Goal: Find contact information: Find contact information

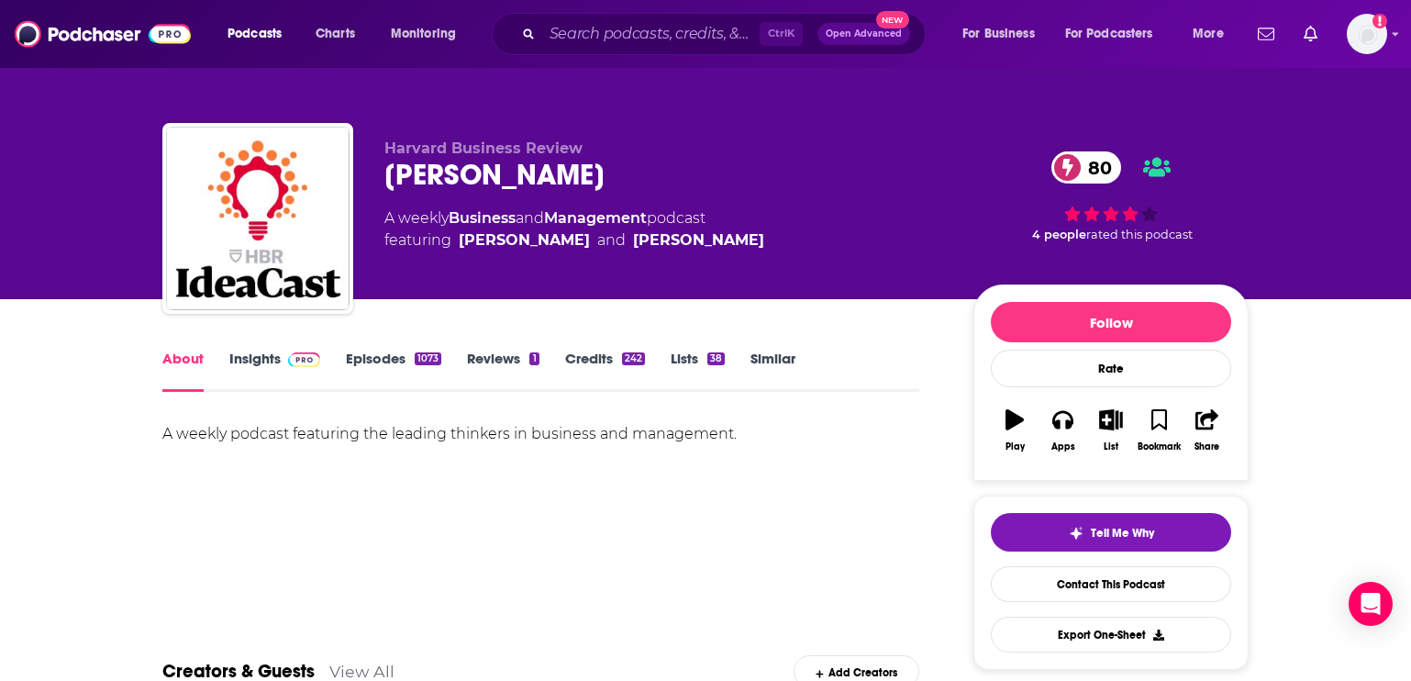
click at [243, 380] on link "Insights" at bounding box center [274, 371] width 91 height 42
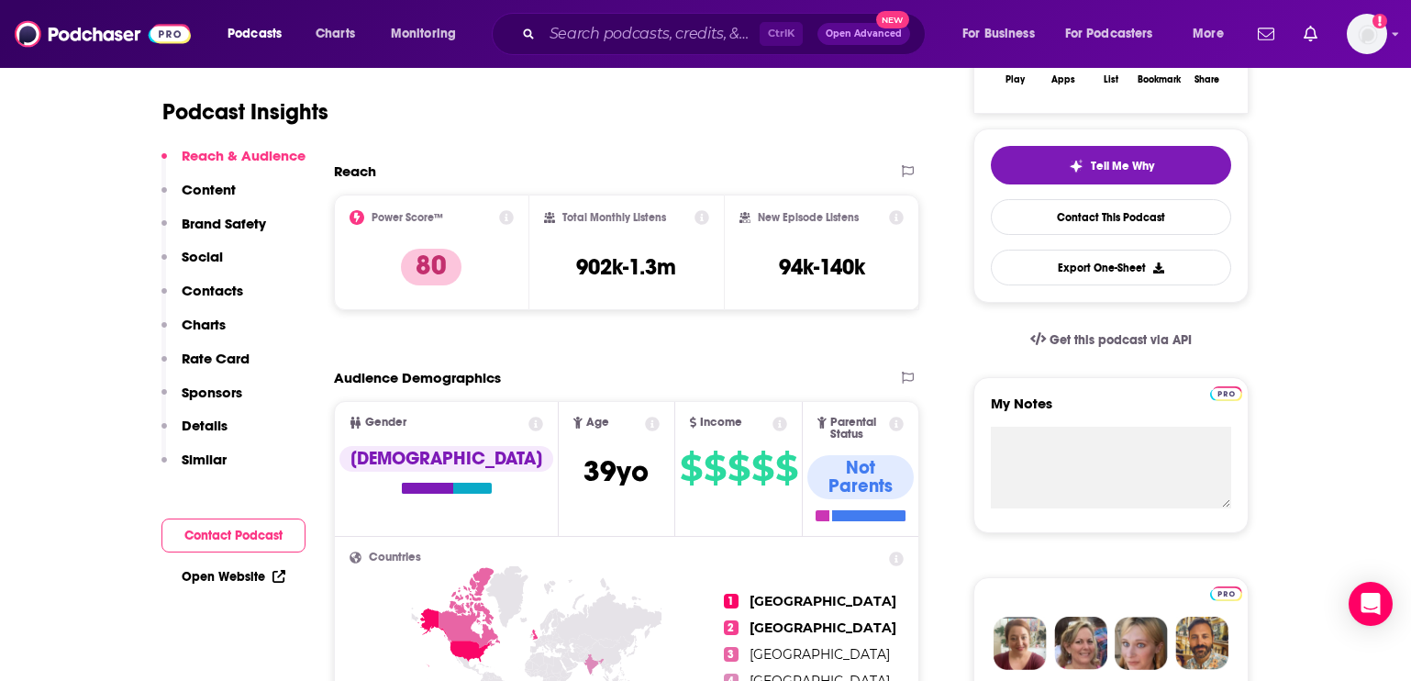
click at [206, 279] on button "Social" at bounding box center [191, 265] width 61 height 34
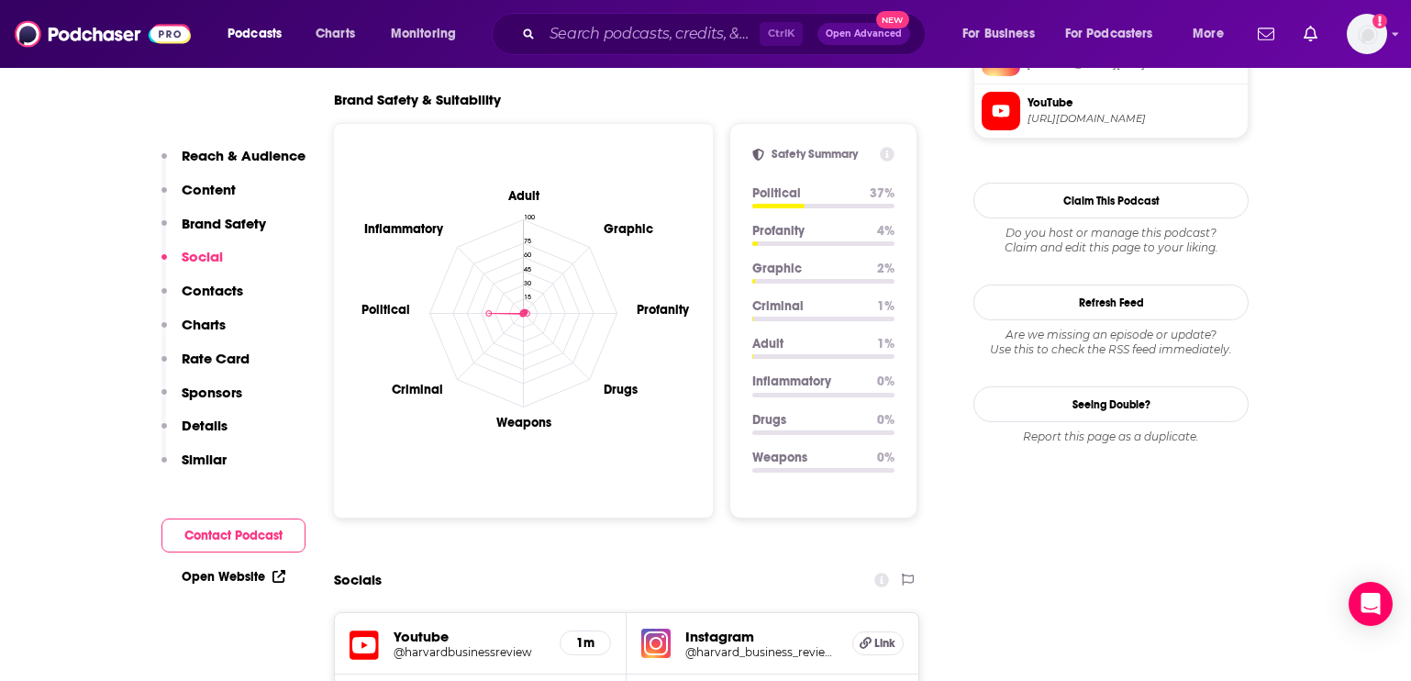
click at [225, 291] on p "Contacts" at bounding box center [212, 290] width 61 height 17
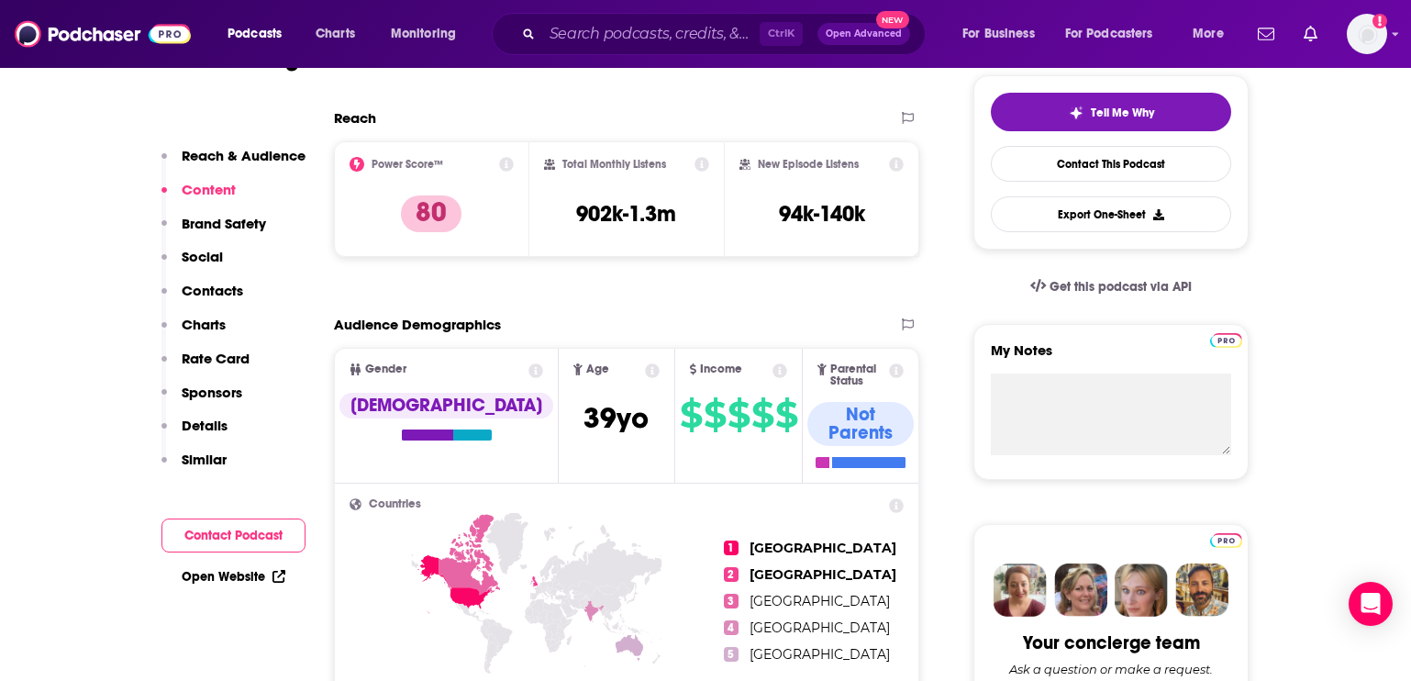
scroll to position [259, 0]
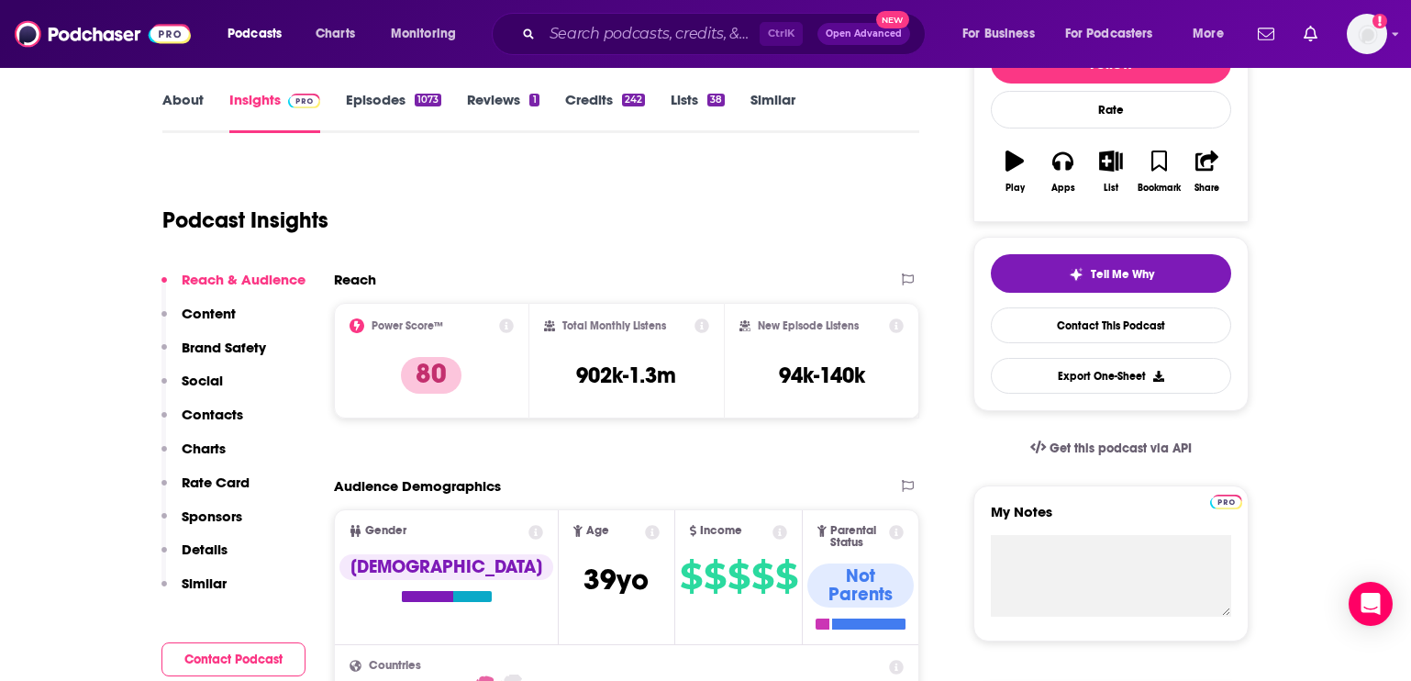
click at [192, 107] on link "About" at bounding box center [182, 112] width 41 height 42
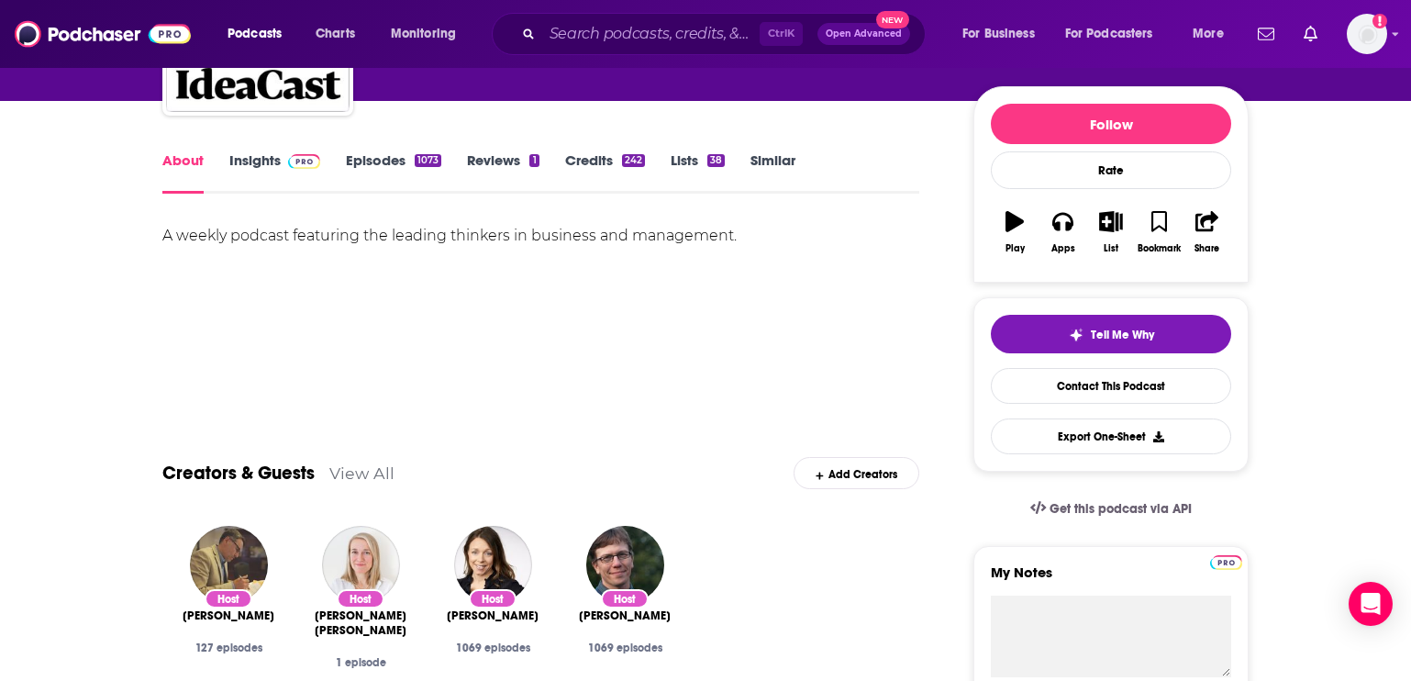
scroll to position [367, 0]
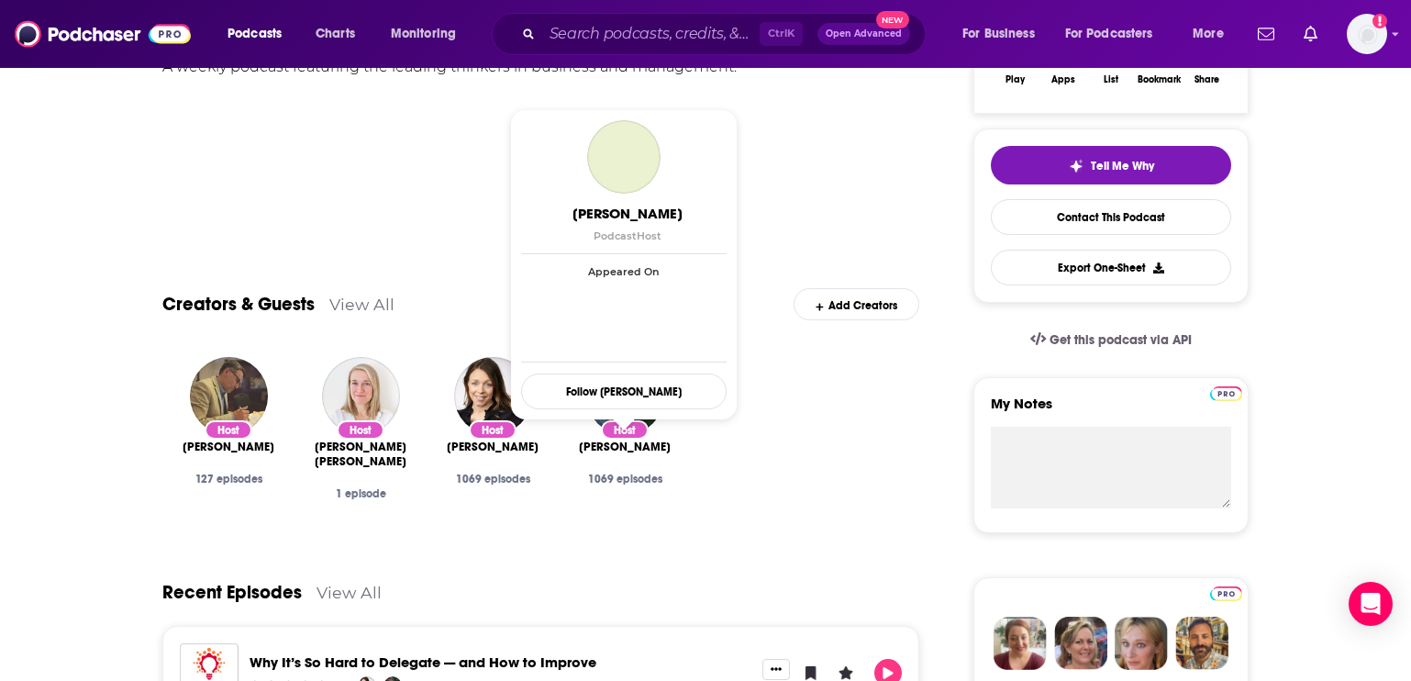
click at [643, 443] on span "[PERSON_NAME]" at bounding box center [625, 446] width 92 height 15
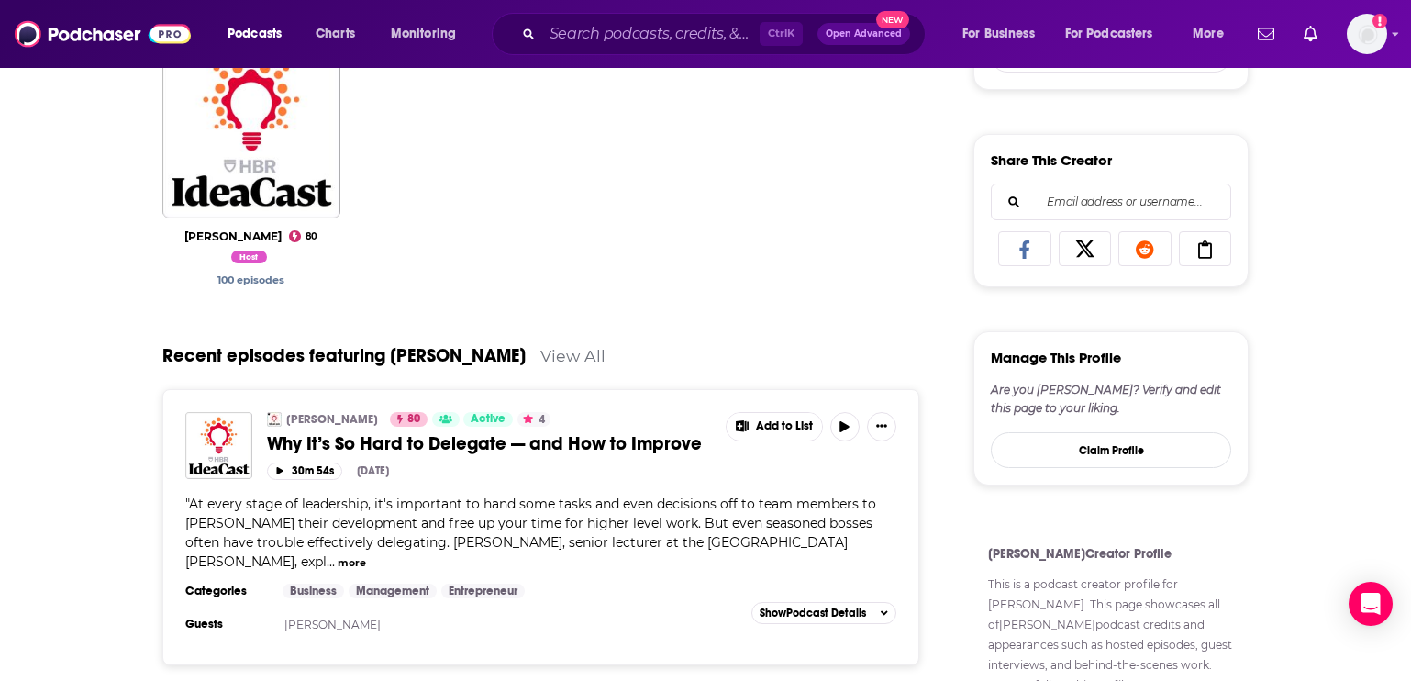
scroll to position [365, 0]
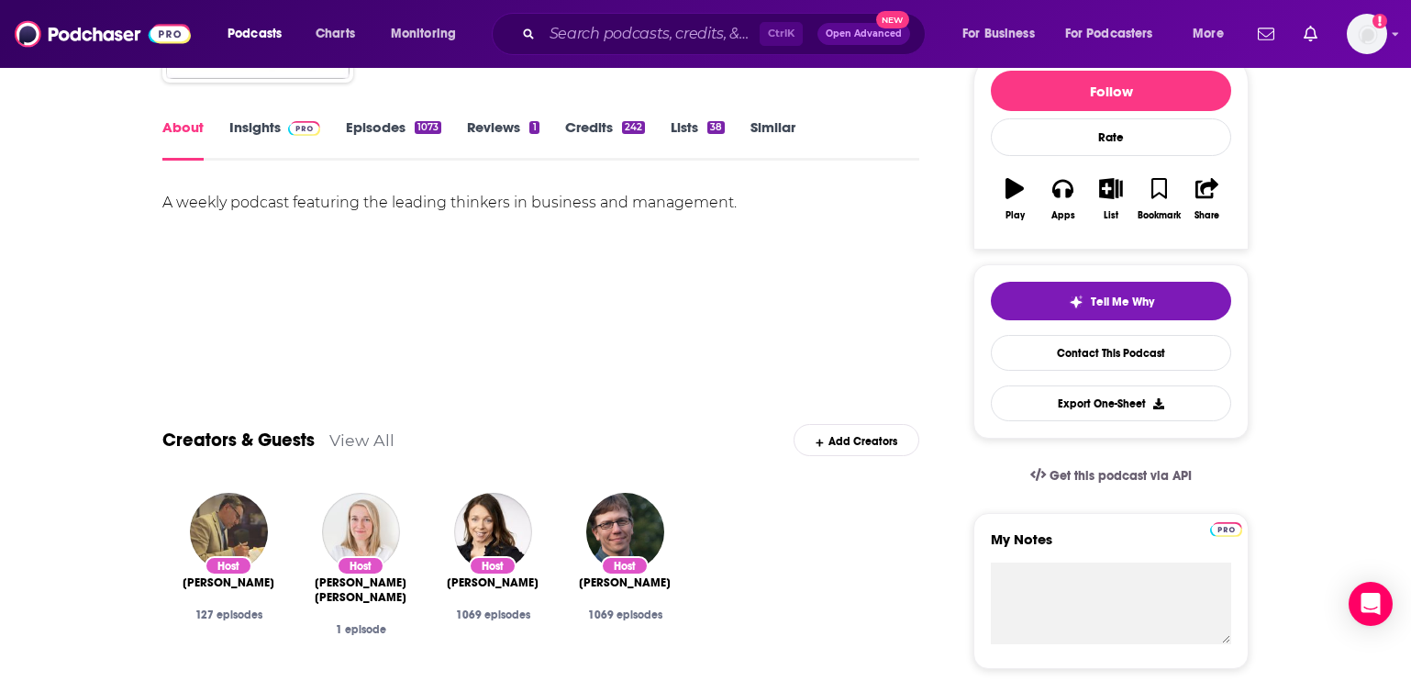
scroll to position [92, 0]
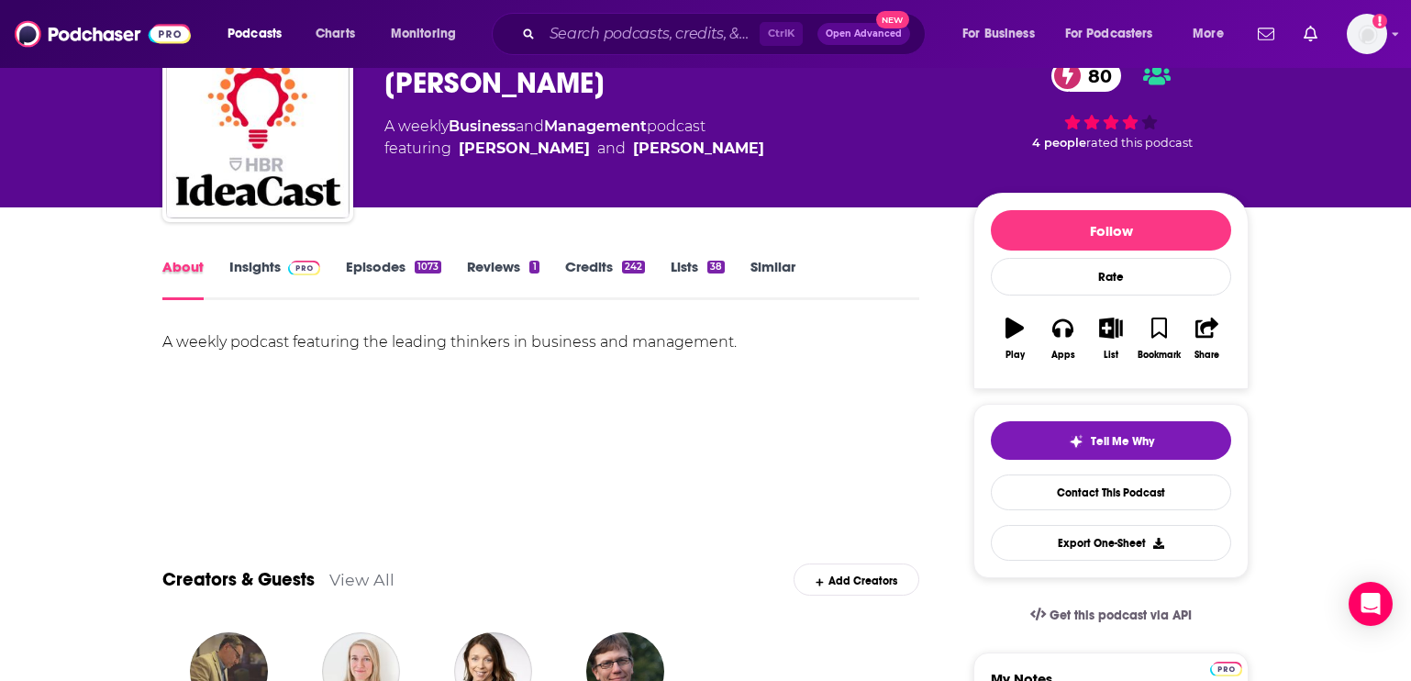
click at [221, 270] on div "About" at bounding box center [195, 279] width 67 height 42
click at [259, 269] on link "Insights" at bounding box center [274, 279] width 91 height 42
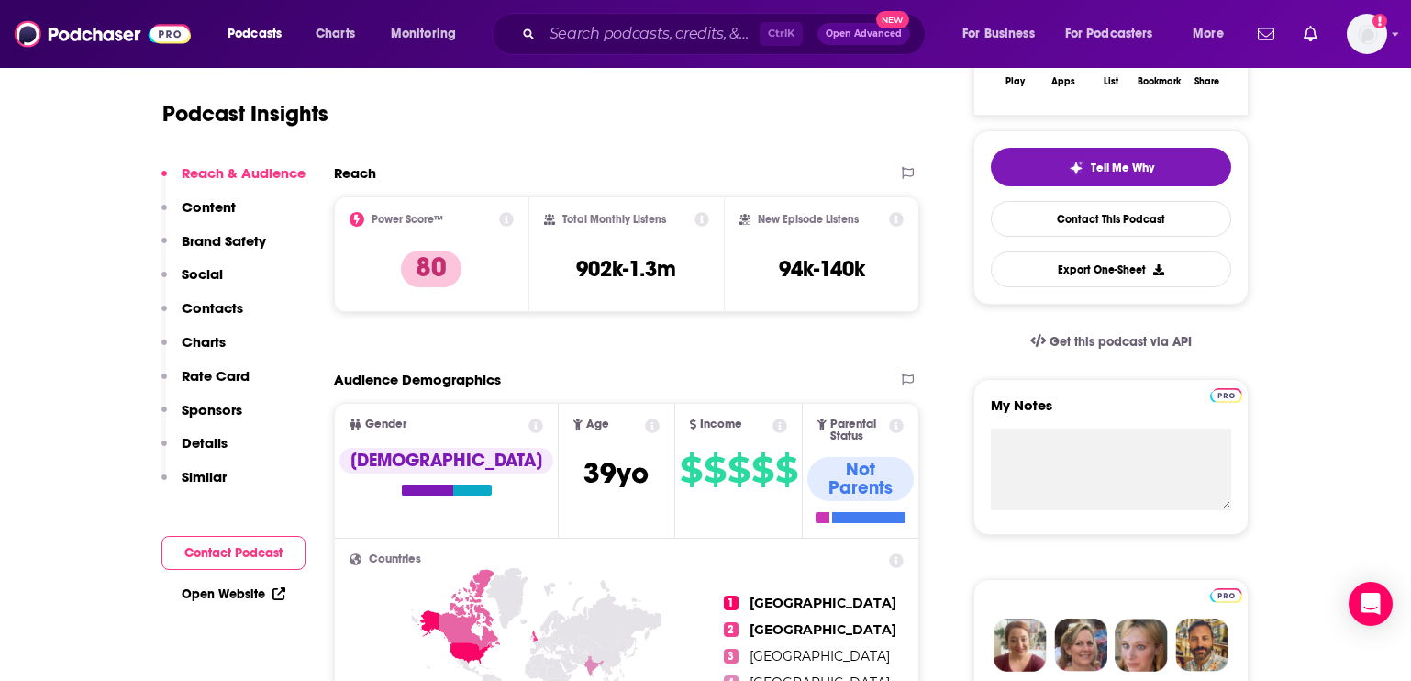
scroll to position [367, 0]
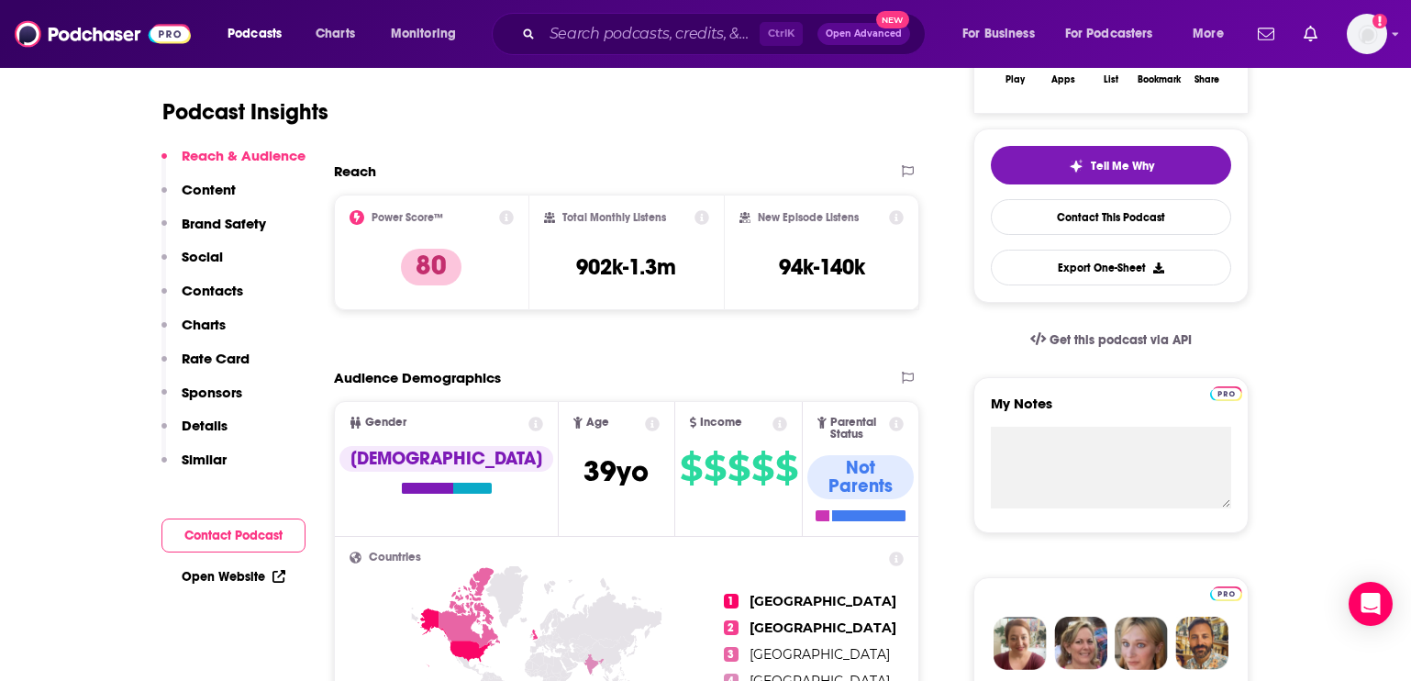
click at [217, 193] on p "Content" at bounding box center [209, 189] width 54 height 17
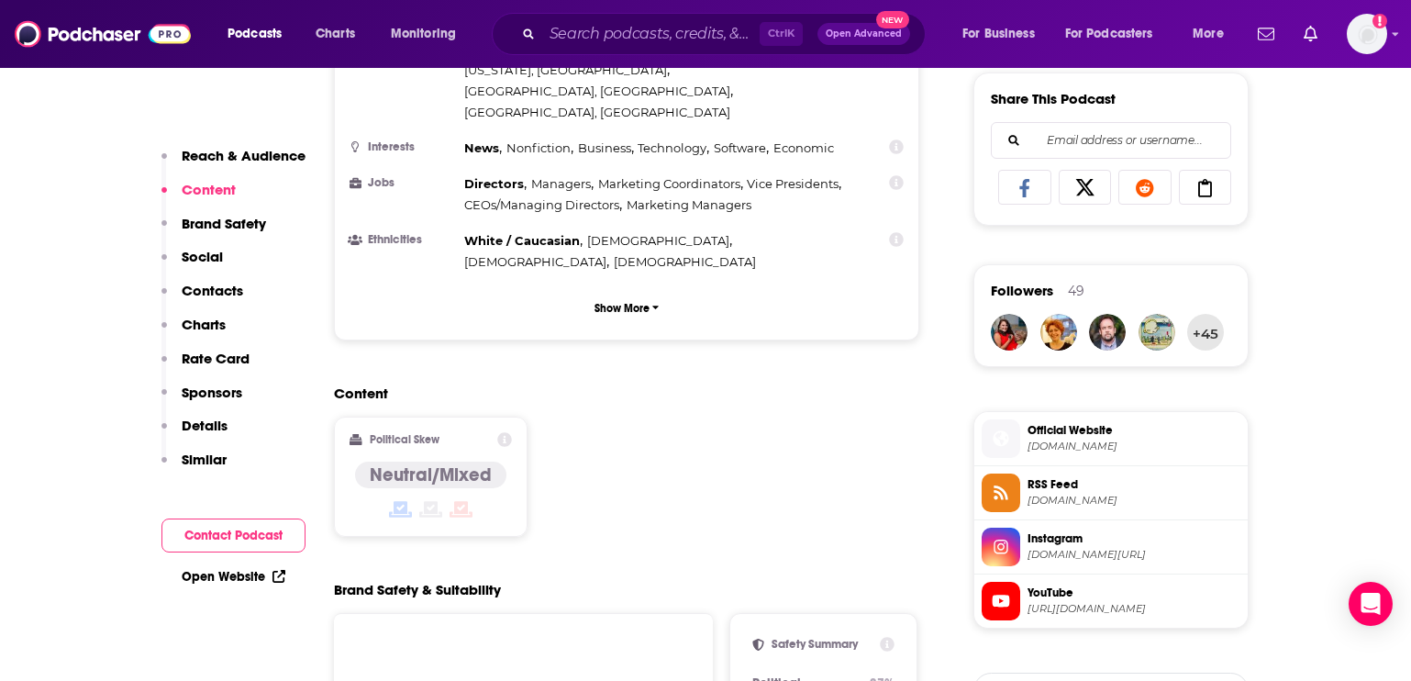
click at [218, 294] on p "Contacts" at bounding box center [212, 290] width 61 height 17
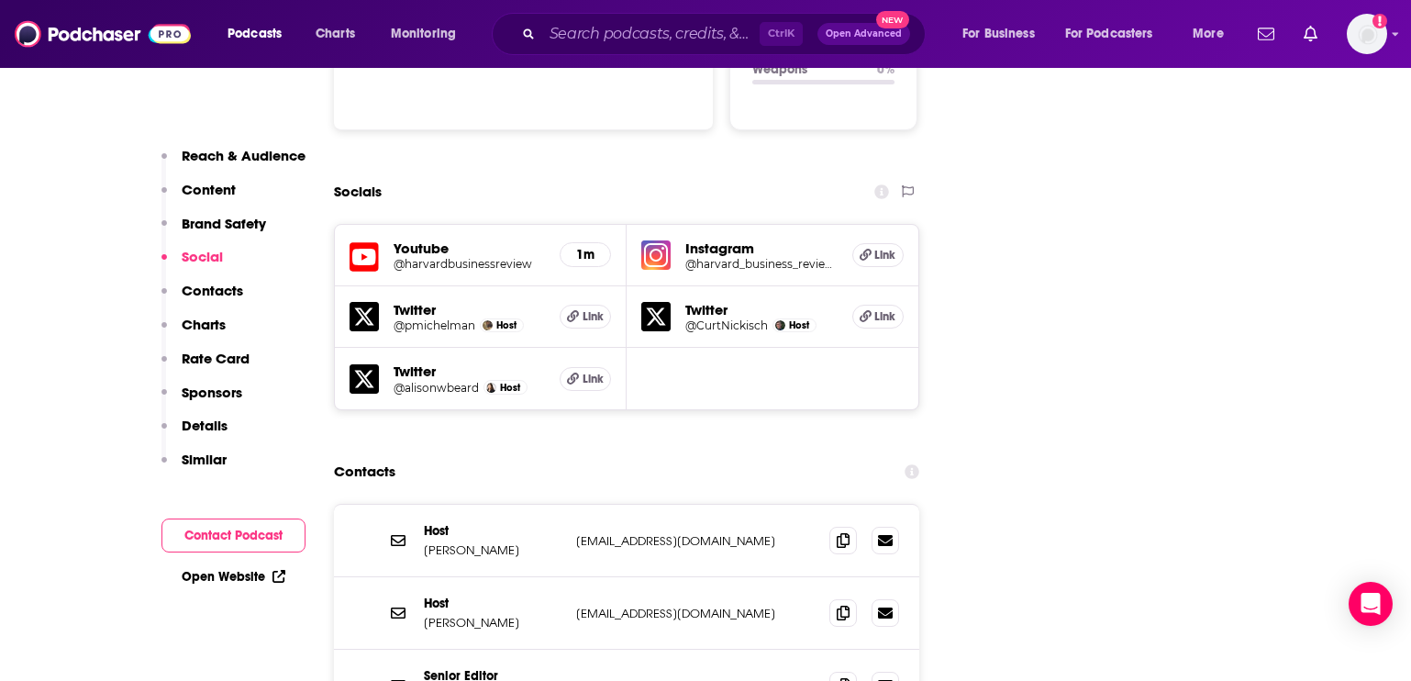
scroll to position [2094, 0]
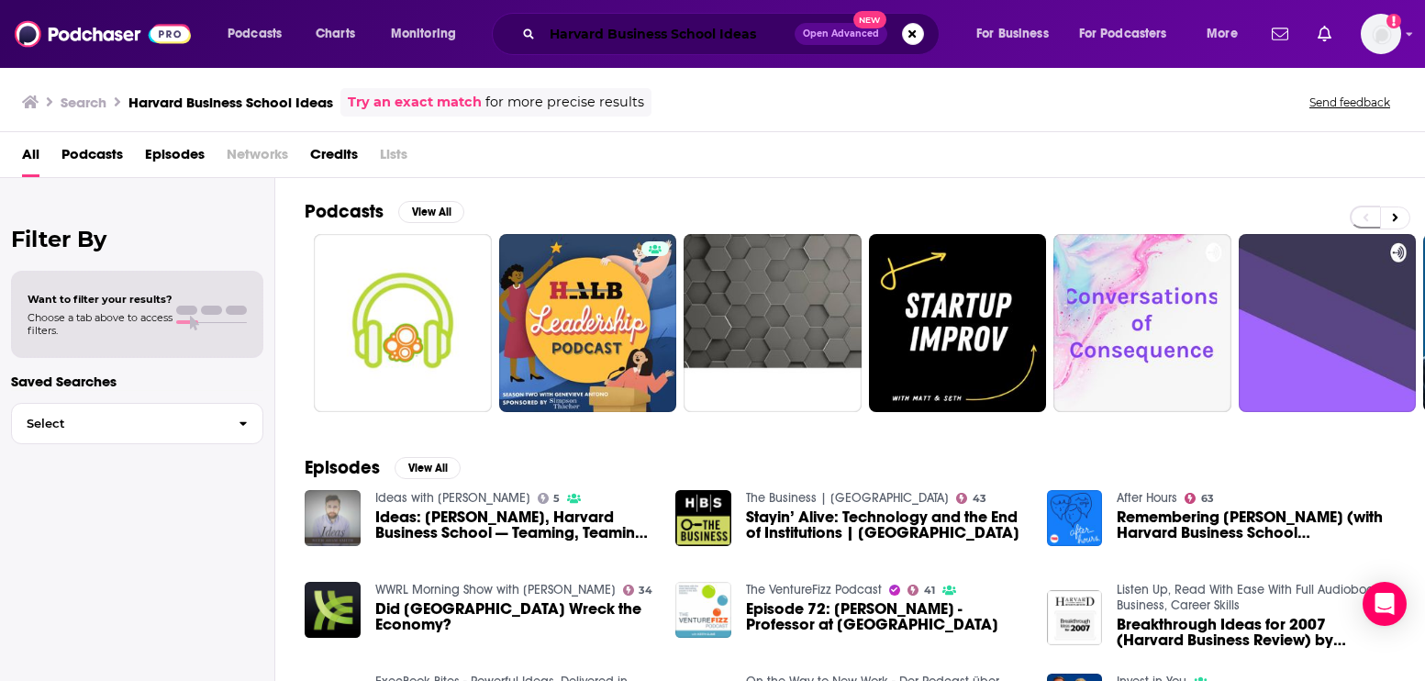
click at [578, 40] on input "Harvard Business School Ideas" at bounding box center [668, 33] width 252 height 29
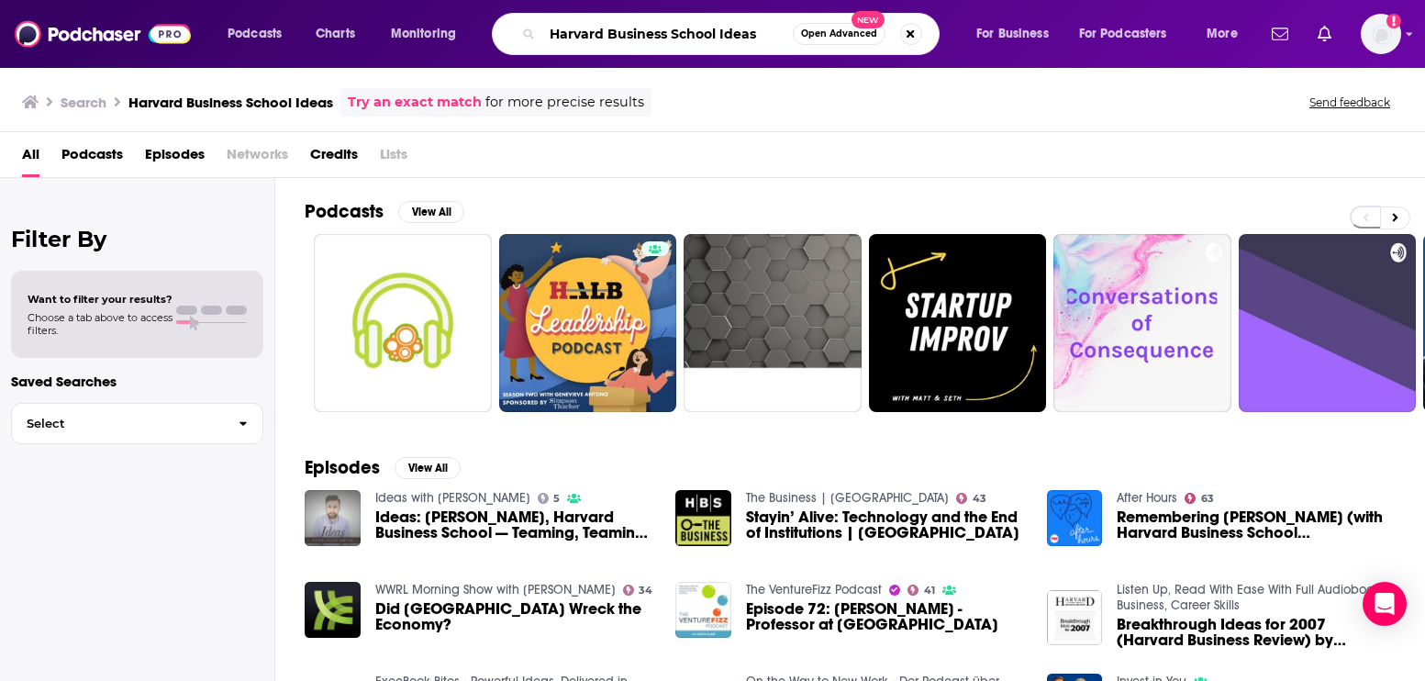
click at [578, 40] on input "Harvard Business School Ideas" at bounding box center [667, 33] width 250 height 29
type input "Morning Brew Daily"
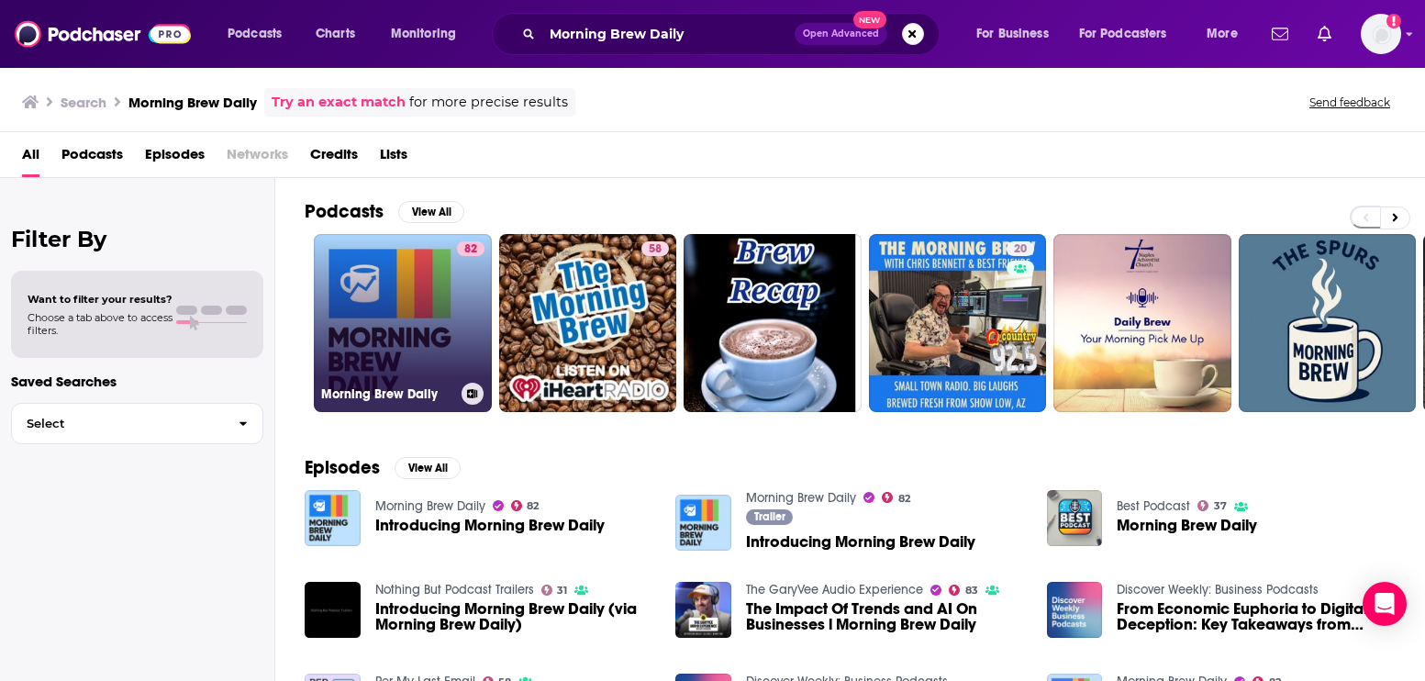
click at [405, 346] on link "82 Morning Brew Daily" at bounding box center [403, 323] width 178 height 178
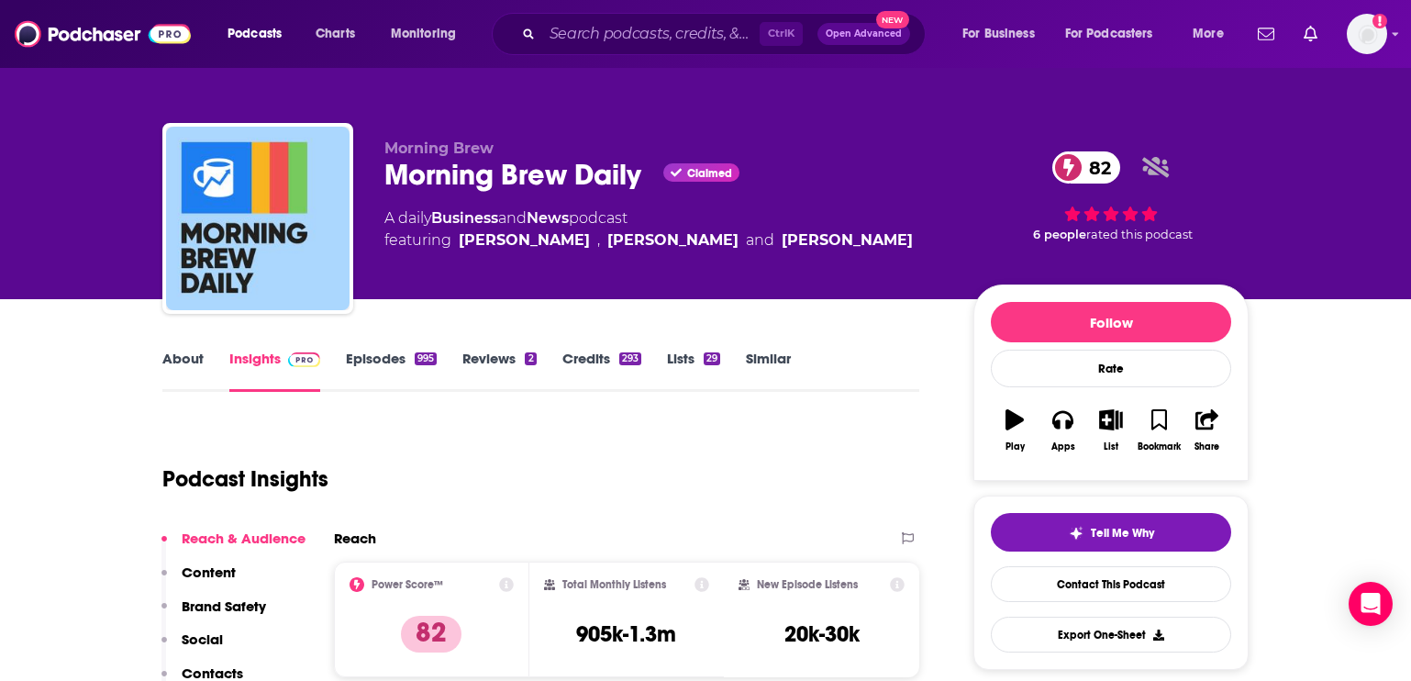
click at [231, 669] on p "Contacts" at bounding box center [212, 672] width 61 height 17
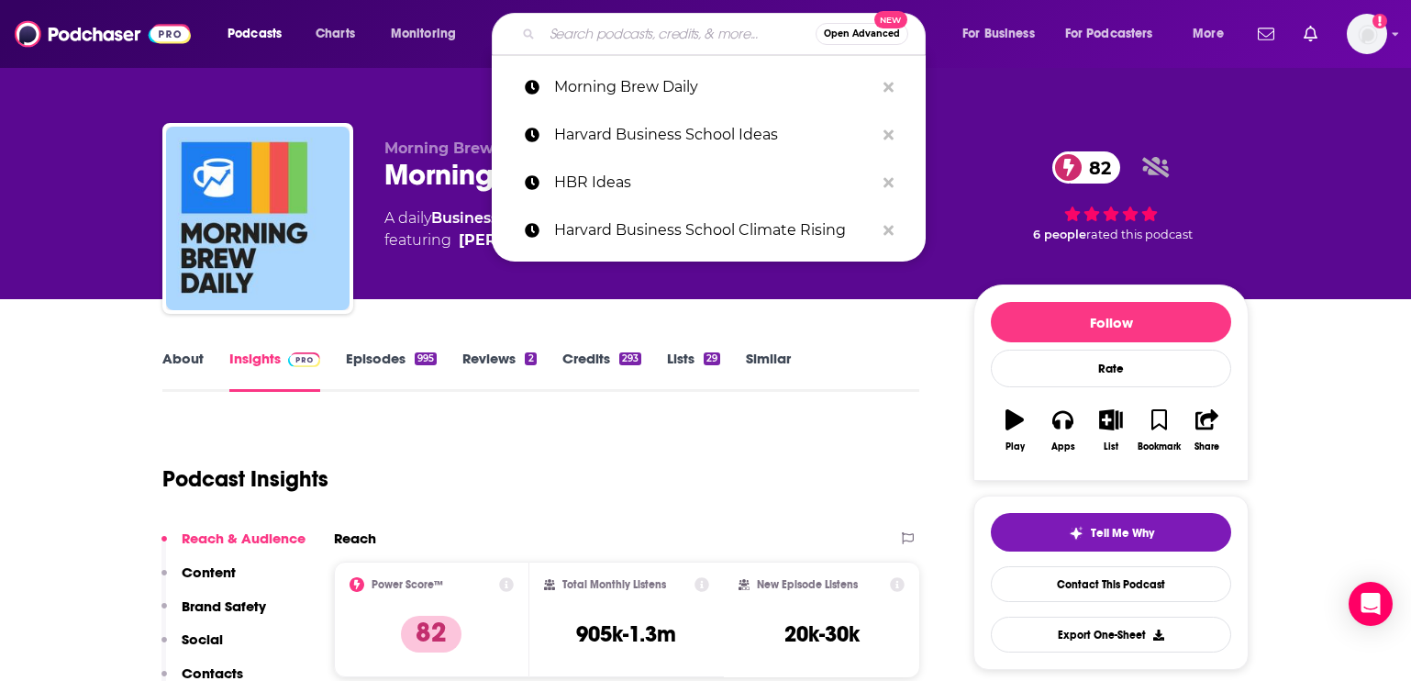
click at [631, 32] on input "Search podcasts, credits, & more..." at bounding box center [678, 33] width 273 height 29
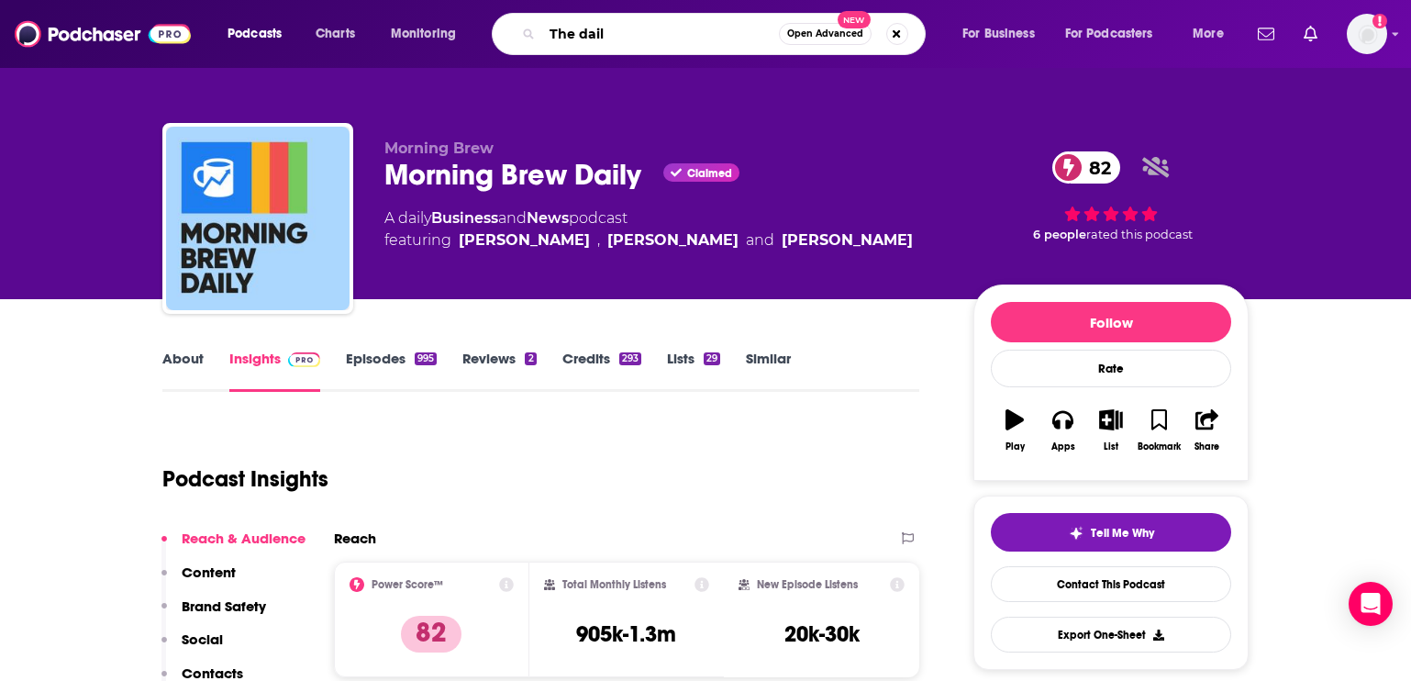
type input "The daily"
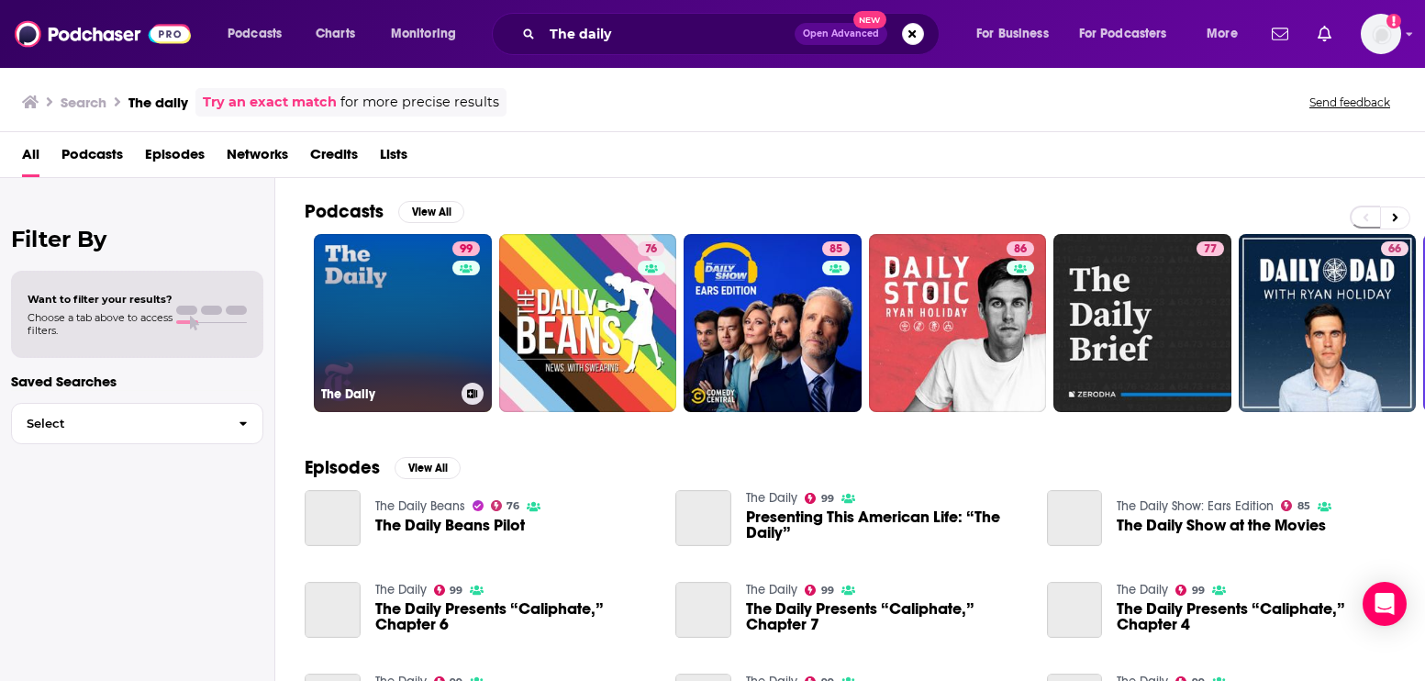
click at [412, 295] on link "99 The Daily" at bounding box center [403, 323] width 178 height 178
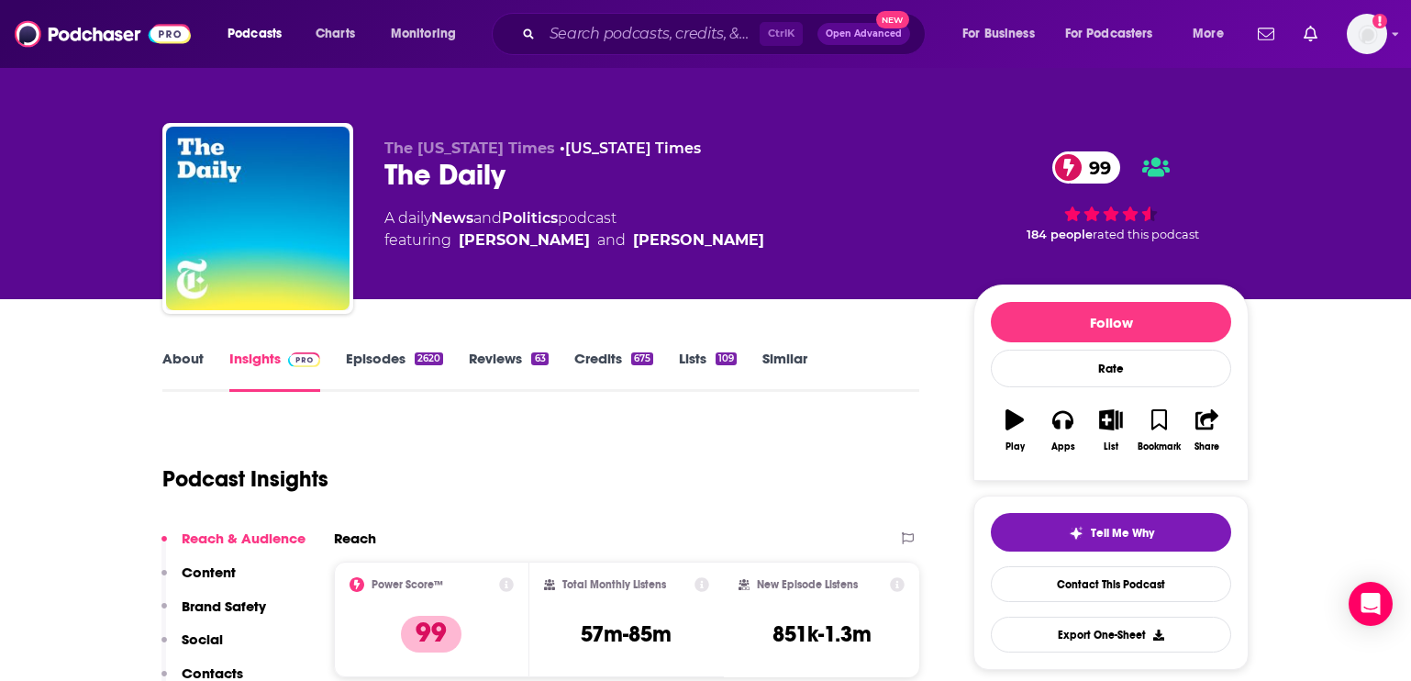
scroll to position [275, 0]
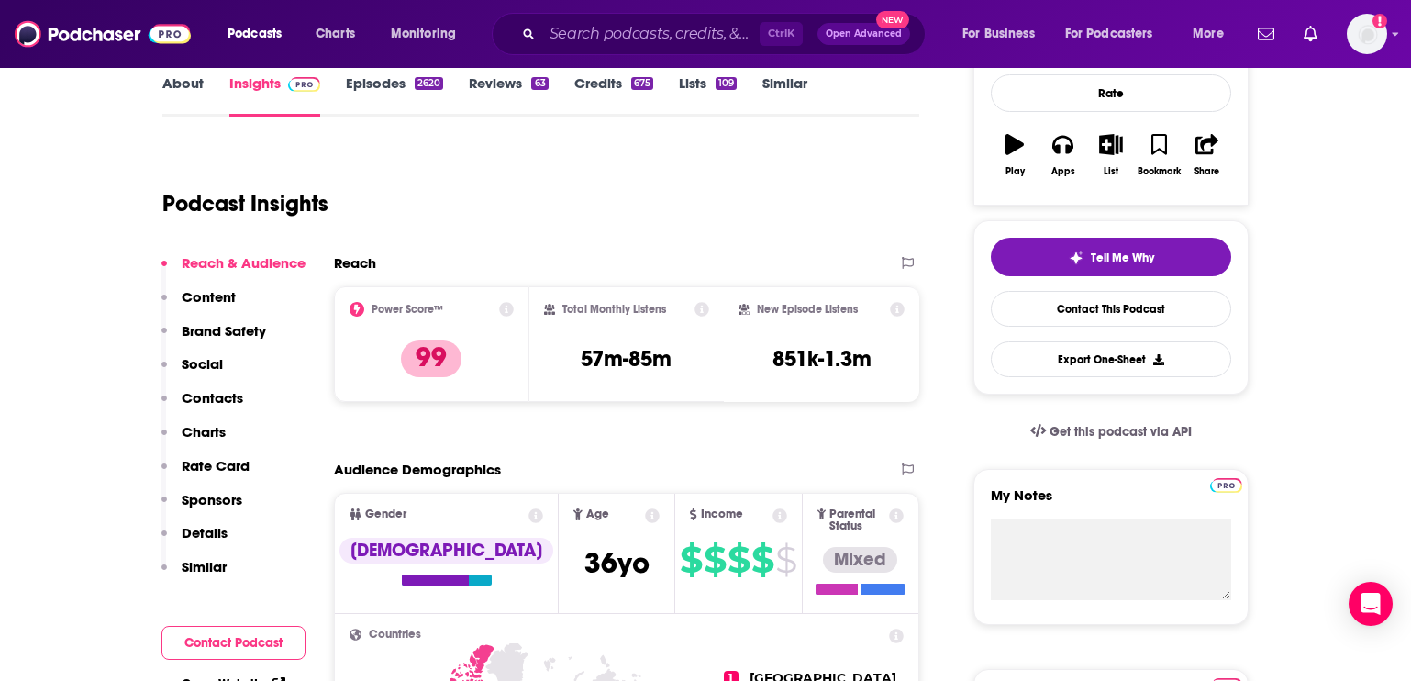
click at [192, 395] on p "Contacts" at bounding box center [212, 397] width 61 height 17
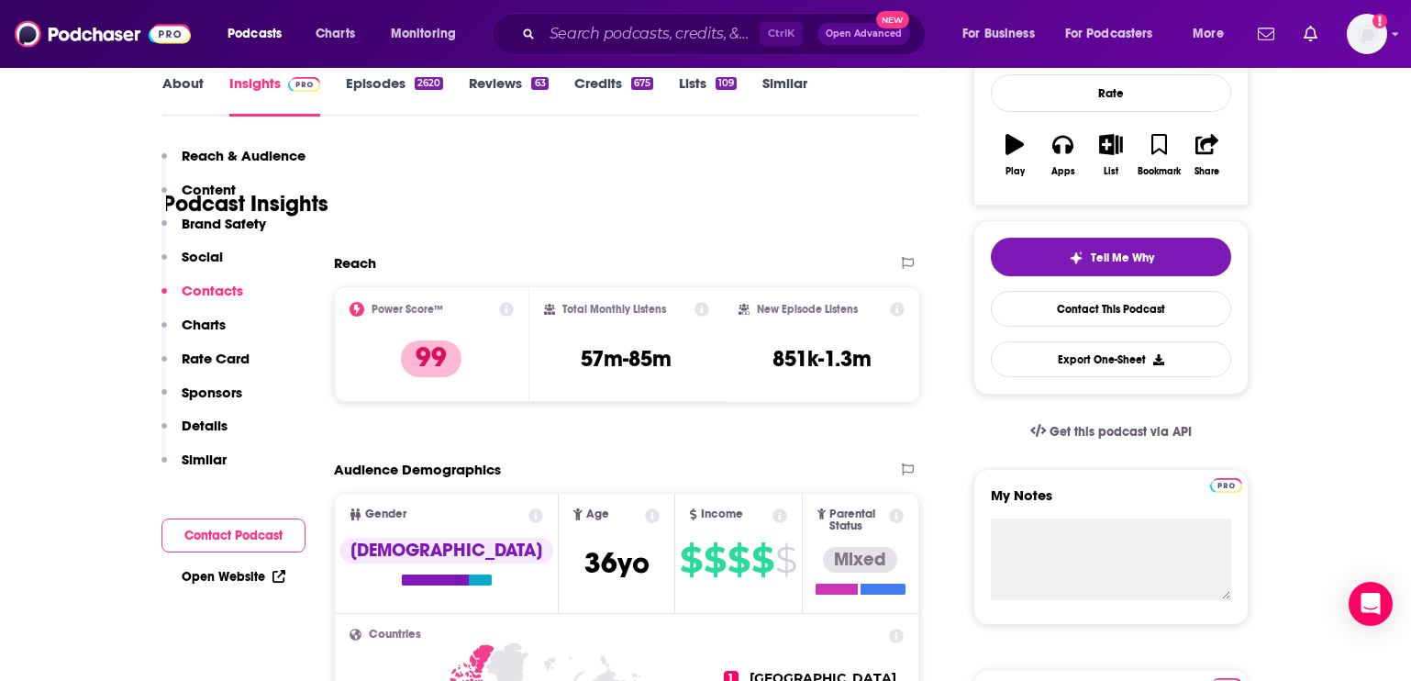
scroll to position [2572, 0]
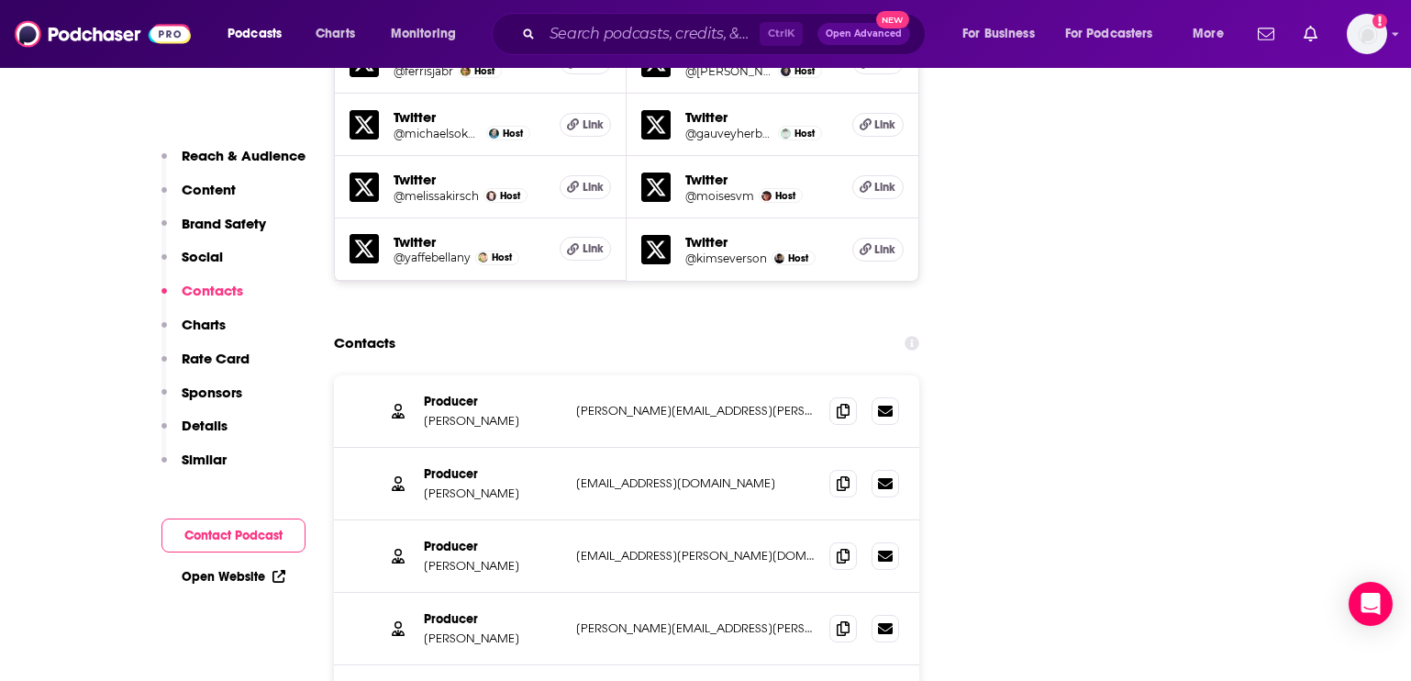
click at [533, 26] on div "Ctrl K Open Advanced New" at bounding box center [709, 34] width 434 height 42
click at [584, 36] on input "Search podcasts, credits, & more..." at bounding box center [650, 33] width 217 height 29
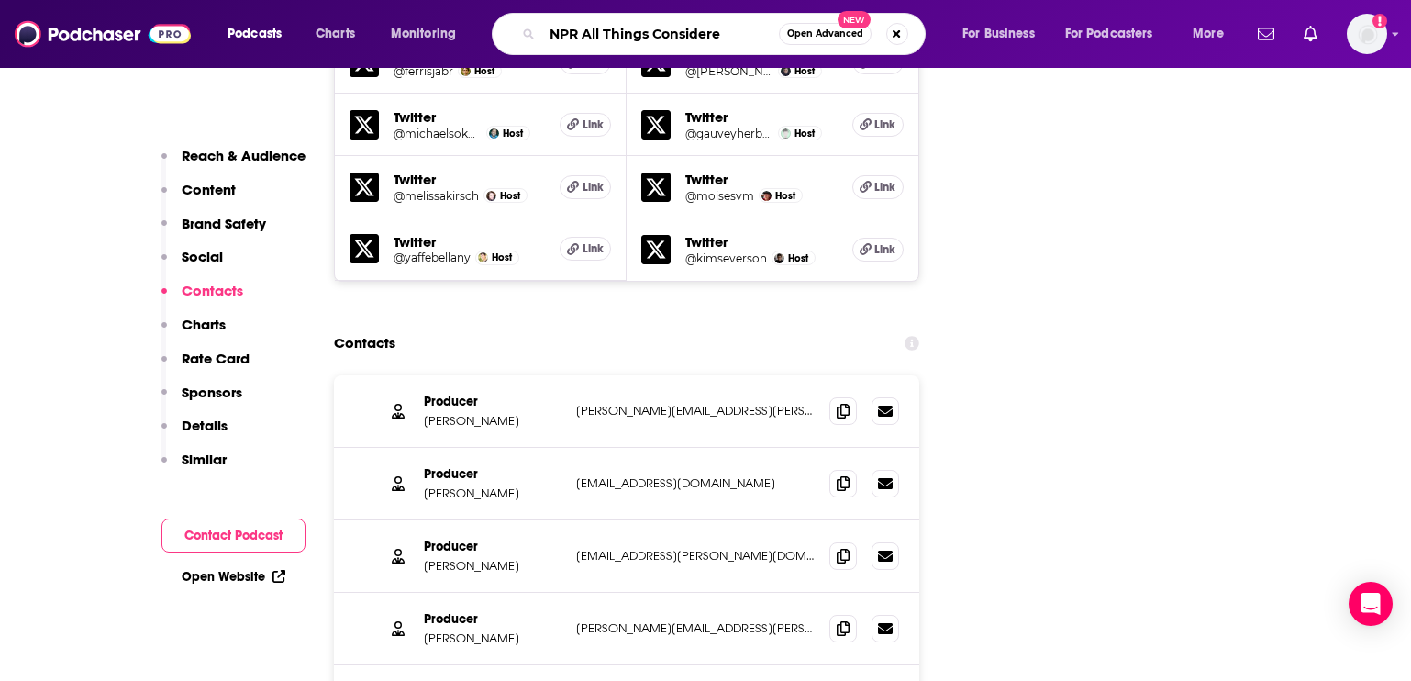
type input "NPR All Things Considered"
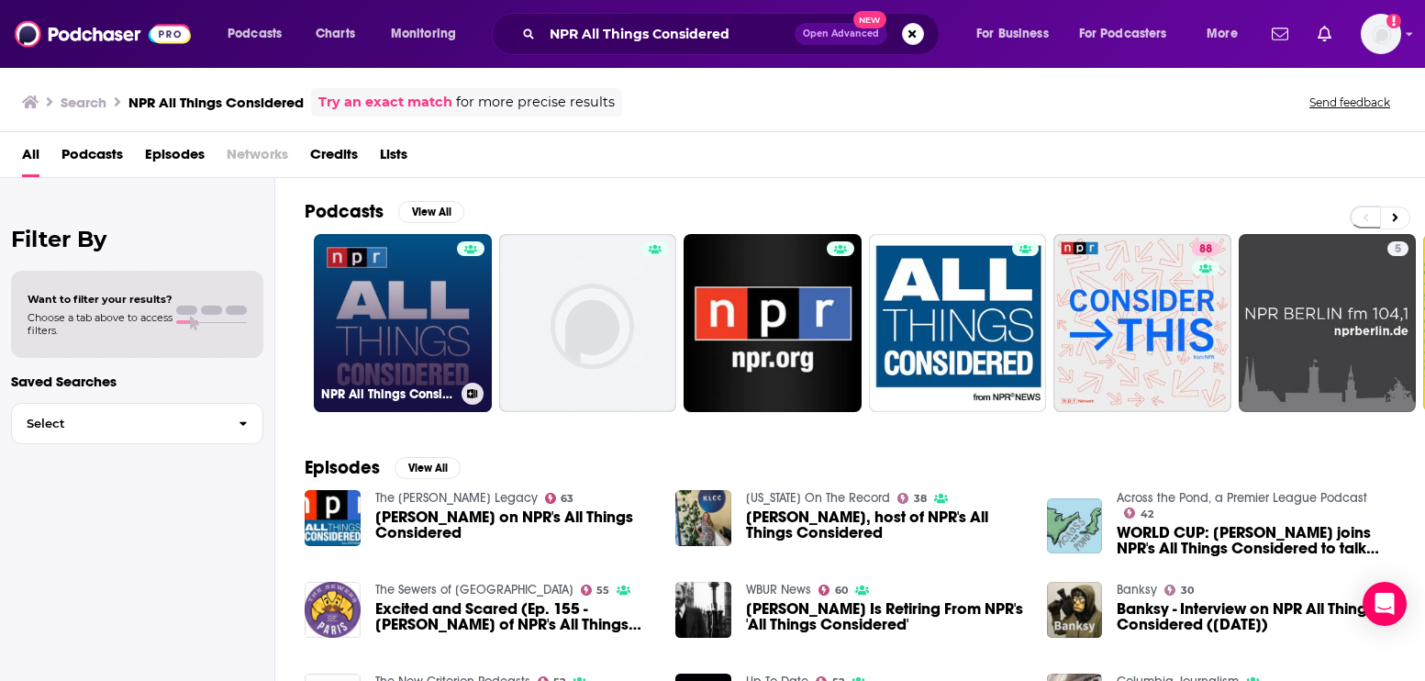
click at [457, 363] on div at bounding box center [471, 311] width 28 height 141
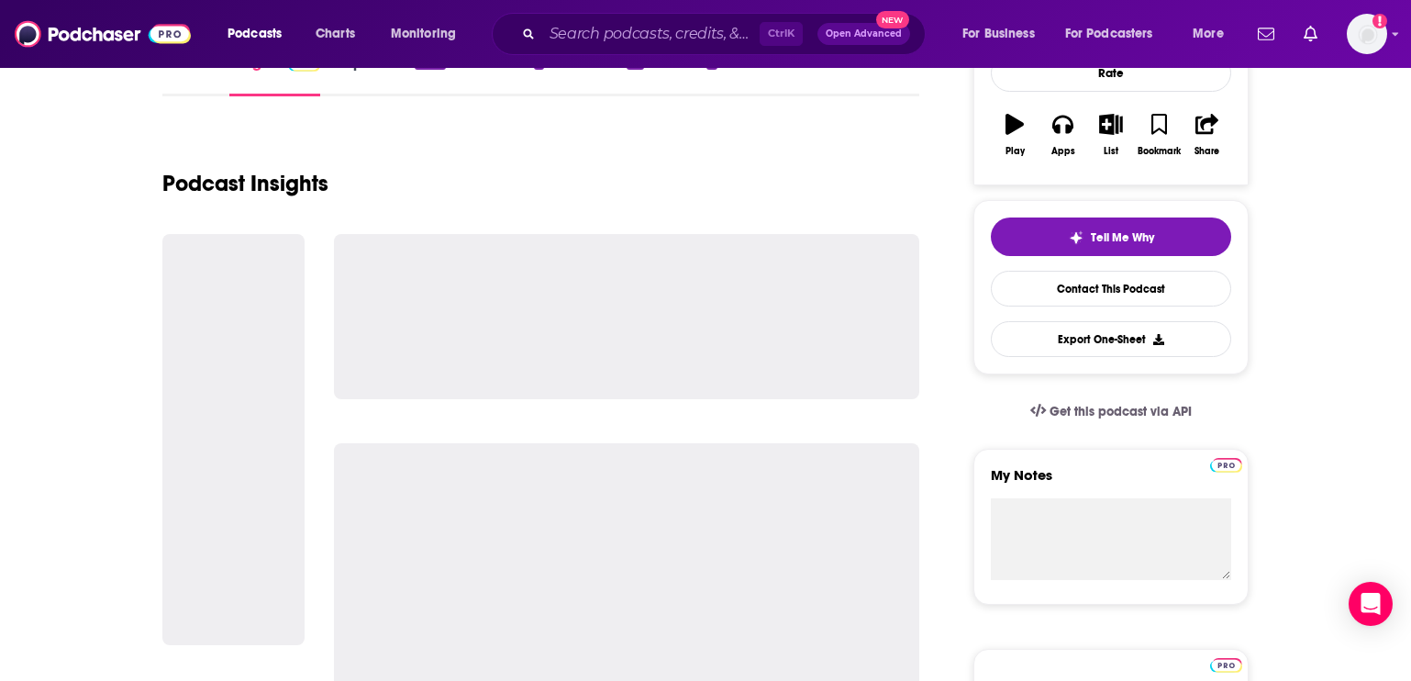
scroll to position [367, 0]
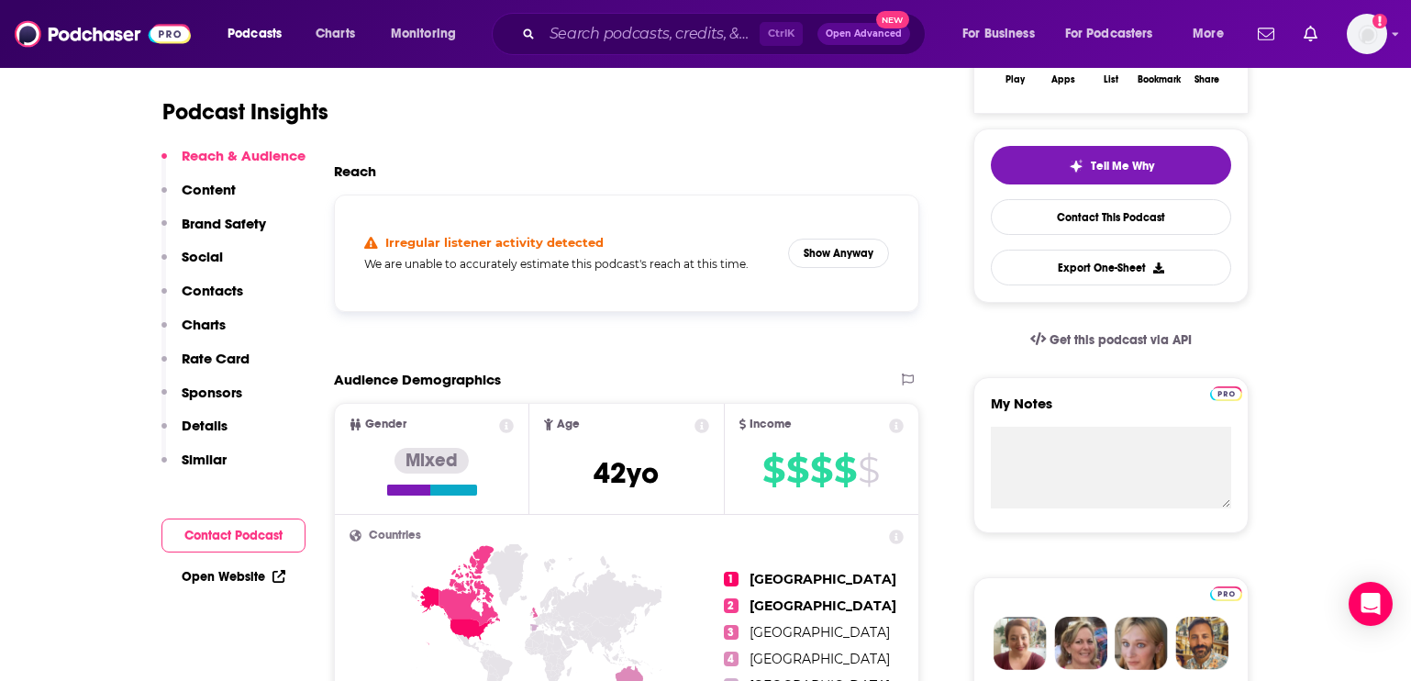
click at [222, 291] on p "Contacts" at bounding box center [212, 290] width 61 height 17
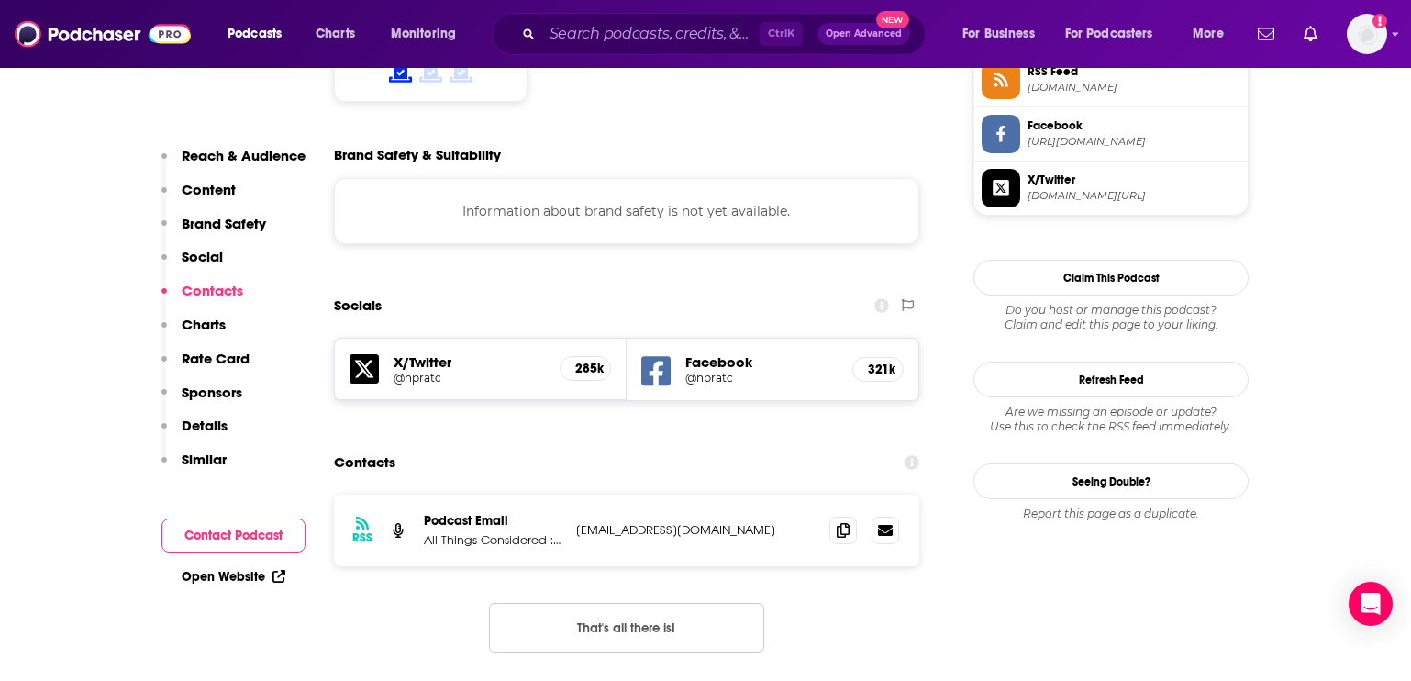
scroll to position [1552, 0]
